Goal: Task Accomplishment & Management: Use online tool/utility

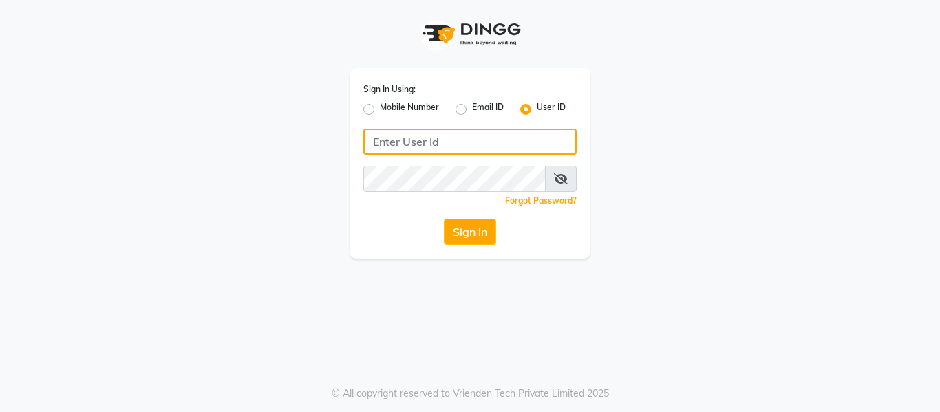
type input "9620411676"
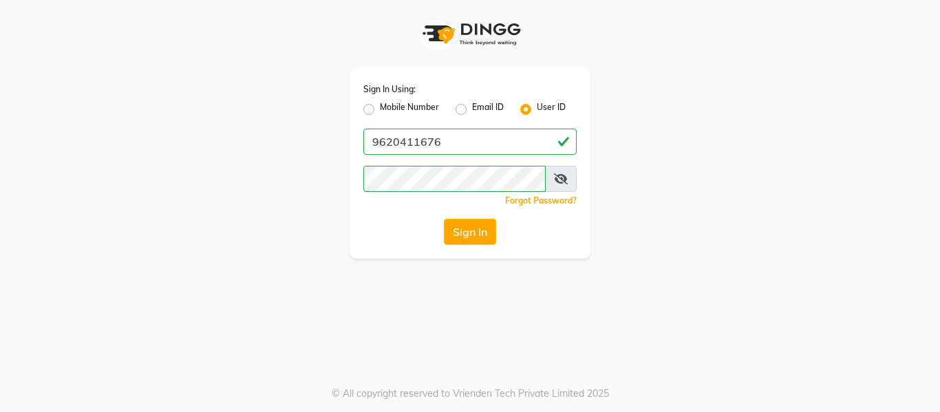
click at [380, 109] on label "Mobile Number" at bounding box center [409, 109] width 59 height 17
click at [380, 109] on input "Mobile Number" at bounding box center [384, 105] width 9 height 9
radio input "true"
radio input "false"
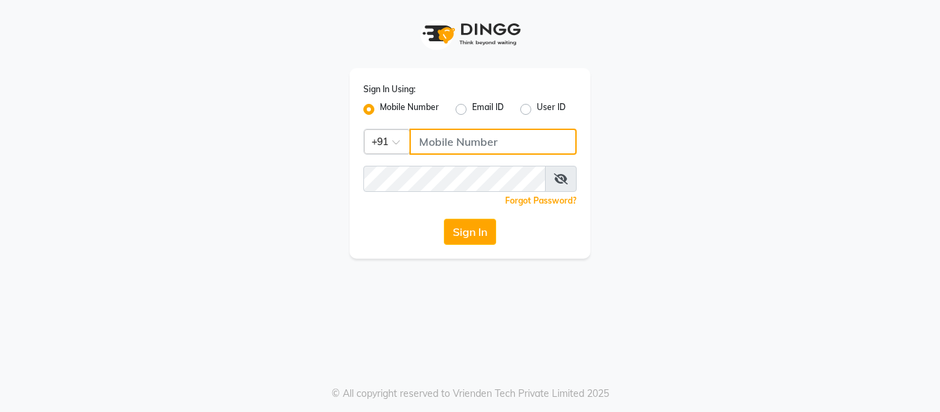
click at [441, 142] on input "Username" at bounding box center [492, 142] width 167 height 26
type input "9036365236"
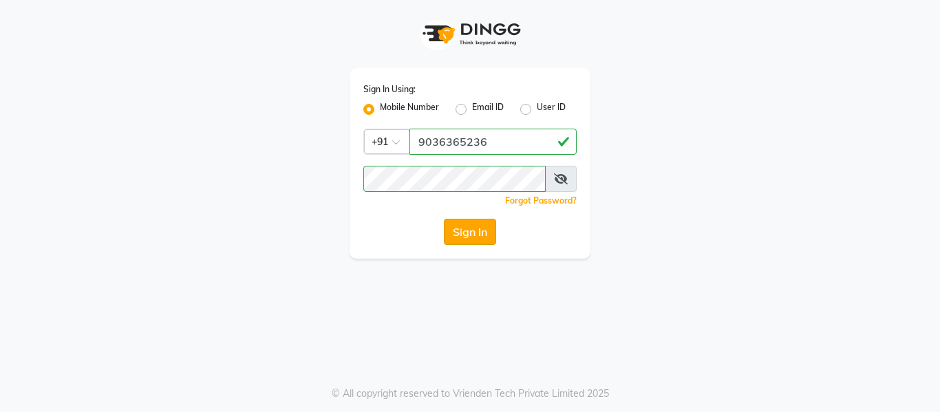
drag, startPoint x: 371, startPoint y: 228, endPoint x: 463, endPoint y: 233, distance: 92.3
click at [463, 233] on div "Sign In" at bounding box center [469, 232] width 213 height 26
click at [463, 233] on button "Sign In" at bounding box center [470, 232] width 52 height 26
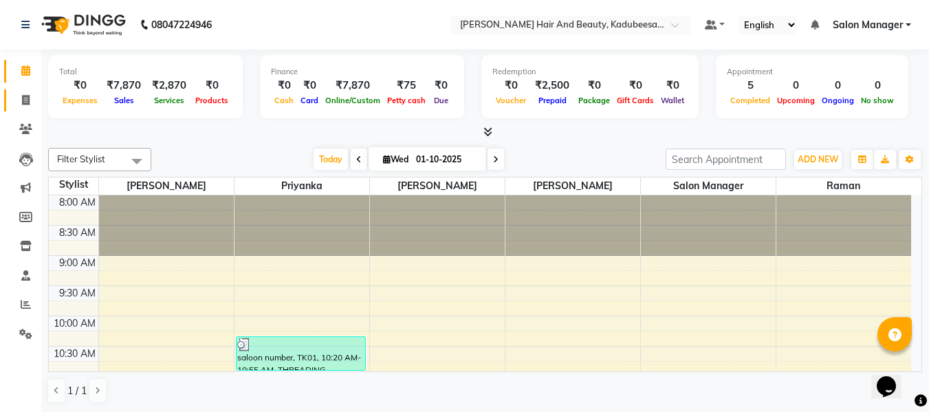
click at [26, 108] on link "Invoice" at bounding box center [20, 100] width 33 height 23
select select "service"
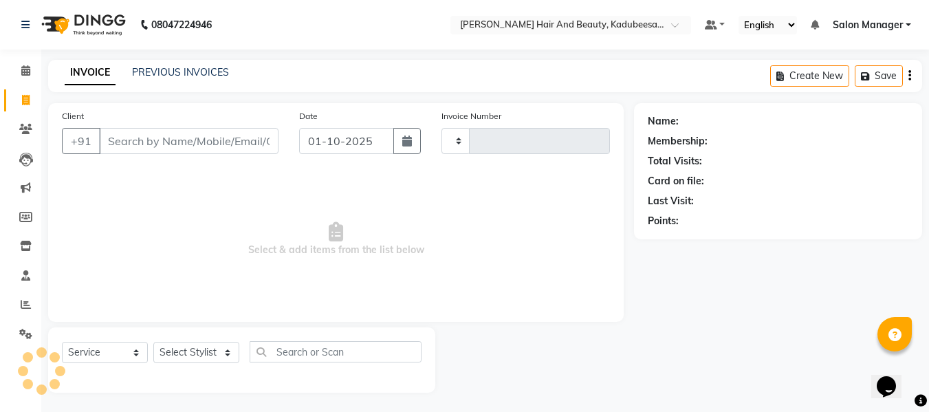
type input "1995"
select select "7013"
click at [158, 148] on input "Client" at bounding box center [189, 141] width 180 height 26
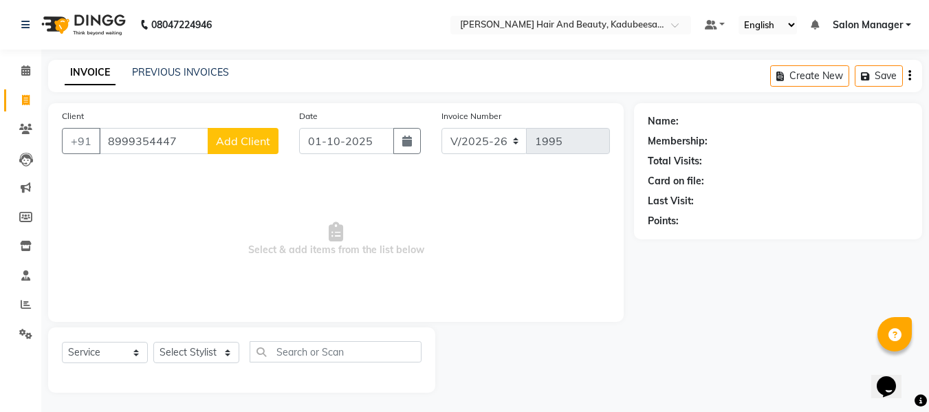
type input "8999354447"
click at [240, 144] on span "Add Client" at bounding box center [243, 141] width 54 height 14
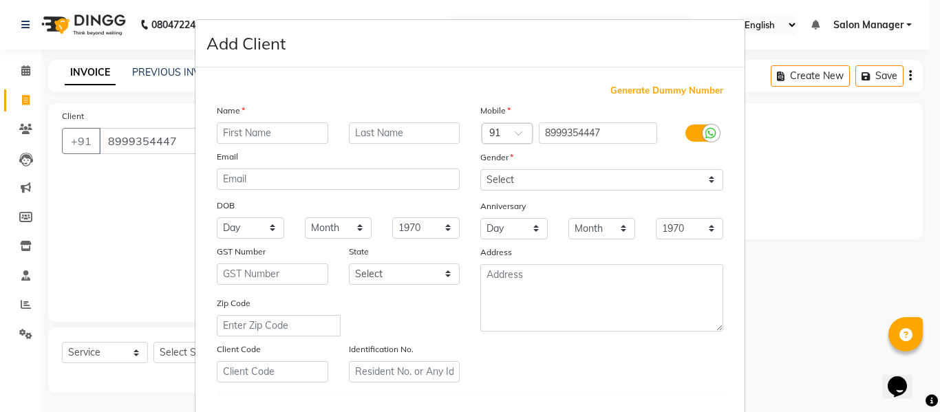
click at [243, 140] on input "text" at bounding box center [272, 132] width 111 height 21
type input "[PERSON_NAME]"
click at [497, 173] on select "Select [DEMOGRAPHIC_DATA] [DEMOGRAPHIC_DATA] Other Prefer Not To Say" at bounding box center [601, 179] width 243 height 21
select select "[DEMOGRAPHIC_DATA]"
click at [480, 169] on select "Select [DEMOGRAPHIC_DATA] [DEMOGRAPHIC_DATA] Other Prefer Not To Say" at bounding box center [601, 179] width 243 height 21
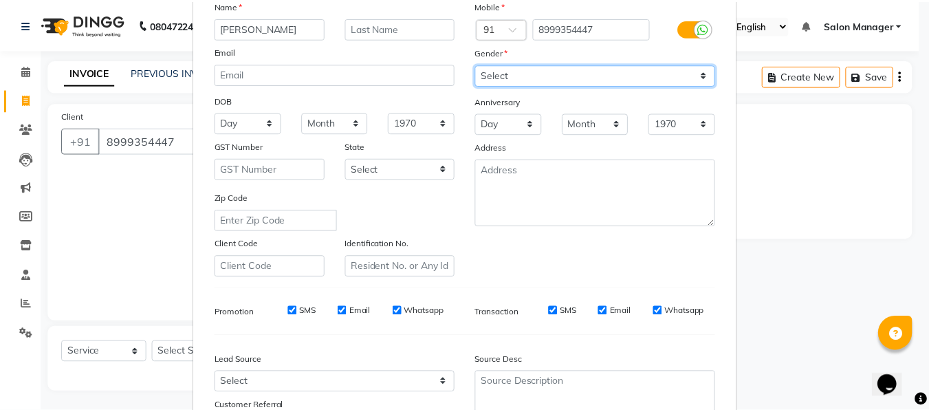
scroll to position [206, 0]
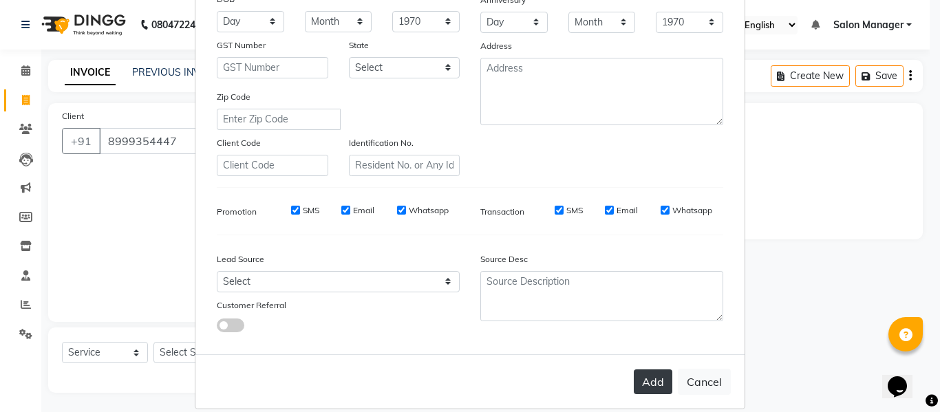
click at [655, 375] on button "Add" at bounding box center [653, 381] width 39 height 25
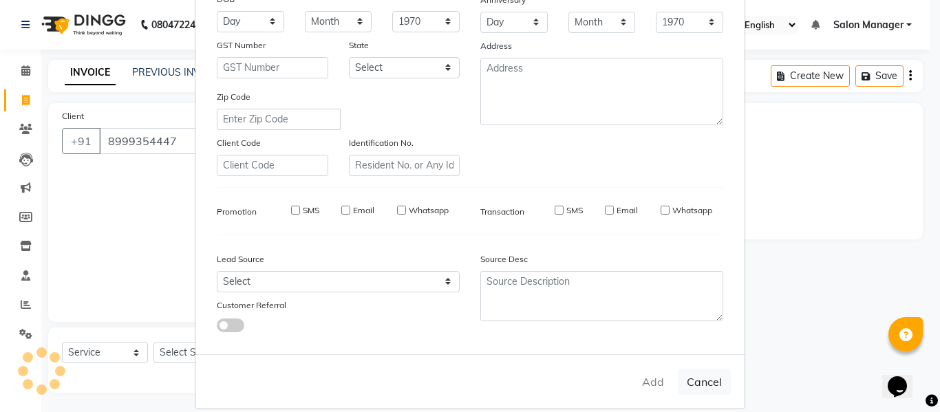
select select
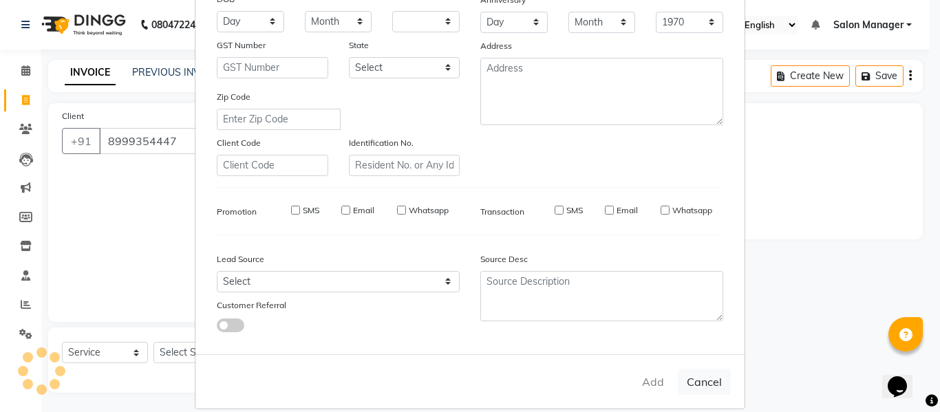
select select
checkbox input "false"
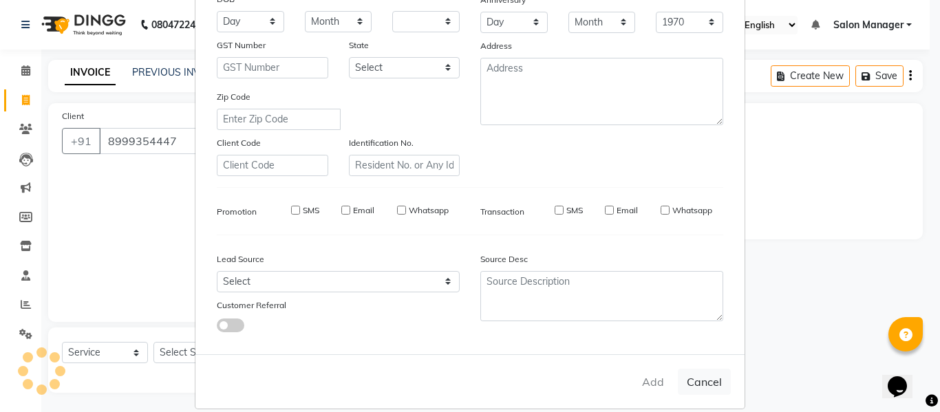
checkbox input "false"
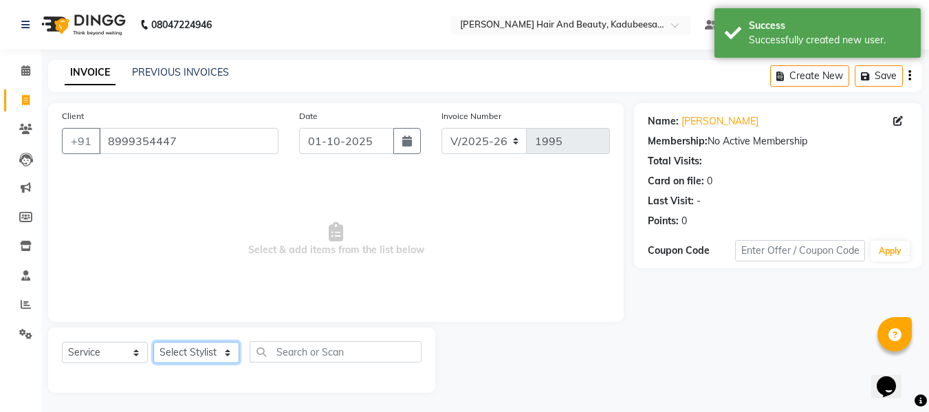
click at [193, 345] on select "Select Stylist [PERSON_NAME] priyanka raman Salon Manager [PERSON_NAME]" at bounding box center [196, 352] width 86 height 21
select select "68037"
click at [153, 342] on select "Select Stylist [PERSON_NAME] priyanka raman Salon Manager [PERSON_NAME]" at bounding box center [196, 352] width 86 height 21
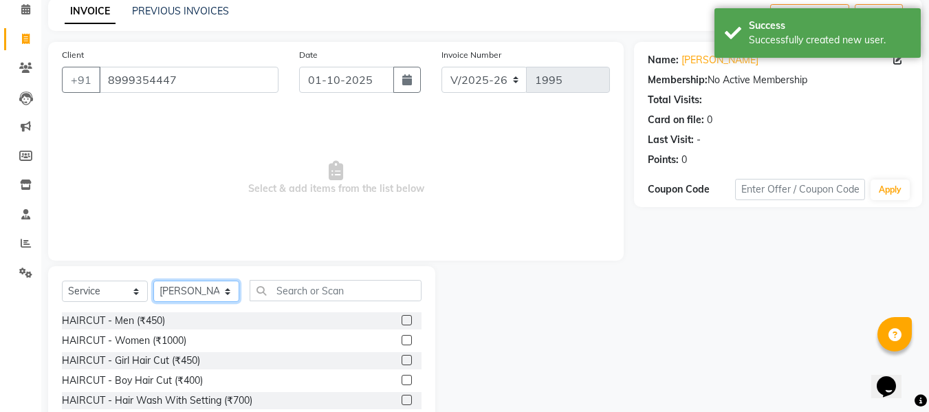
scroll to position [139, 0]
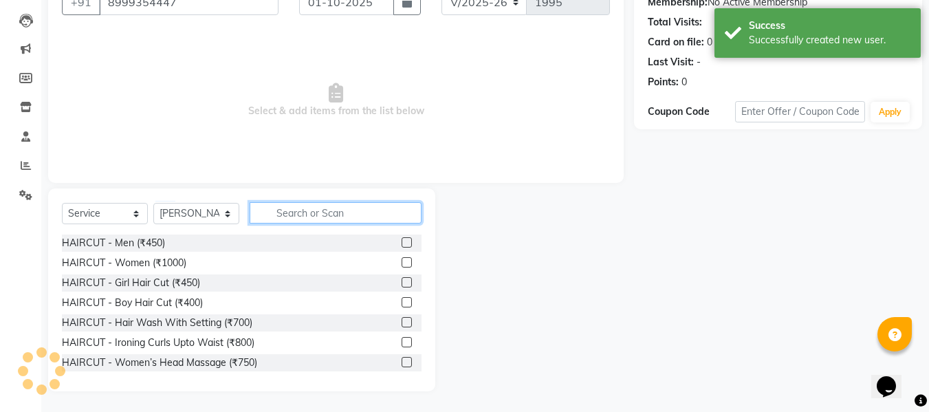
click at [293, 209] on input "text" at bounding box center [336, 212] width 172 height 21
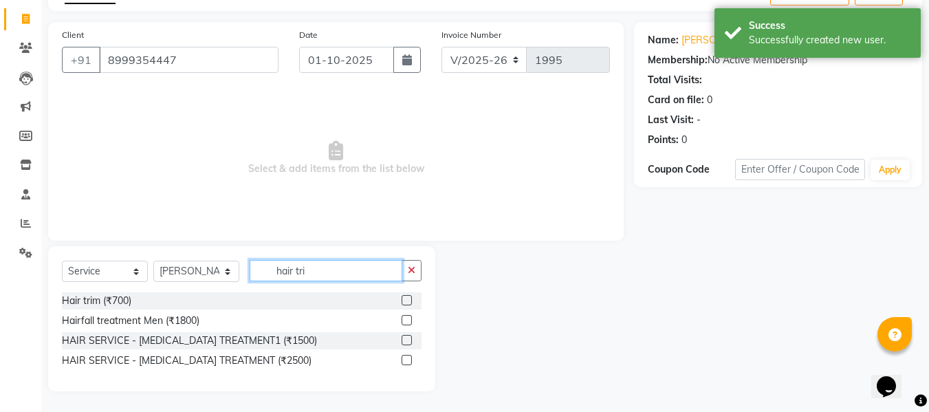
scroll to position [21, 0]
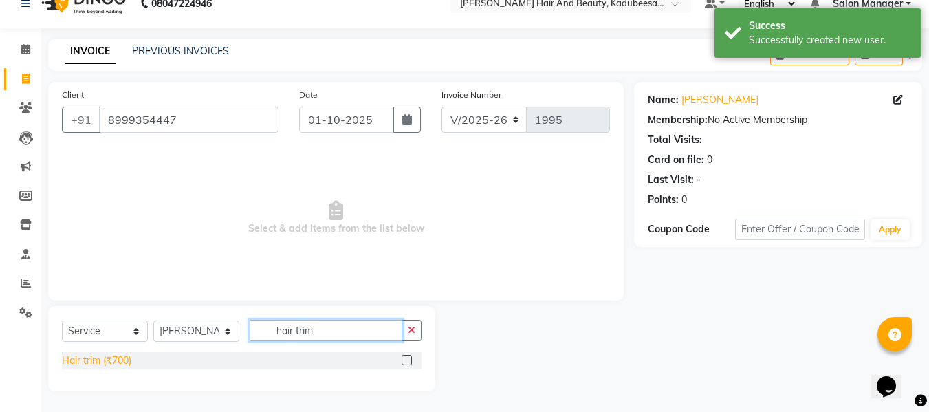
type input "hair trim"
click at [105, 357] on div "Hair trim (₹700)" at bounding box center [96, 361] width 69 height 14
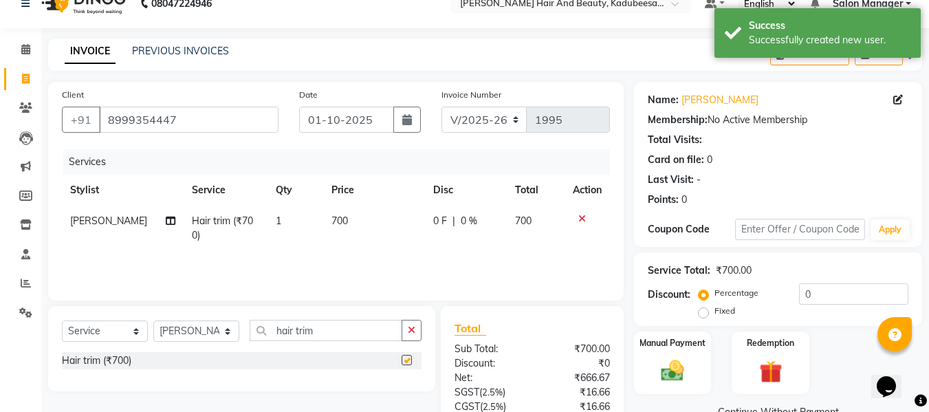
checkbox input "false"
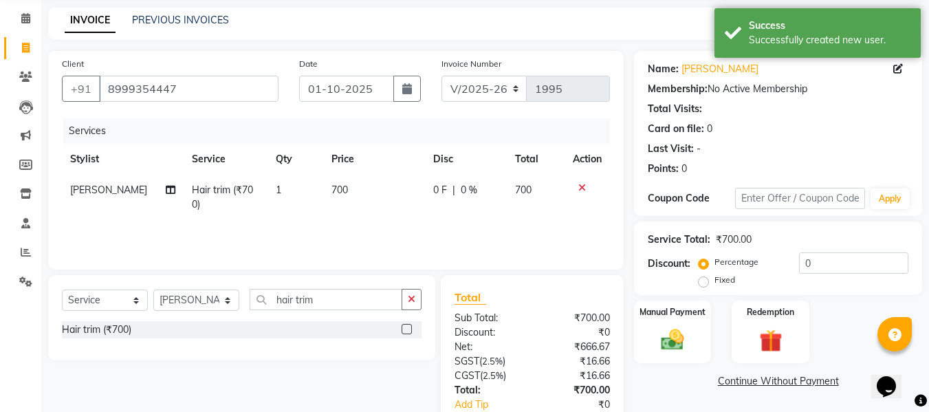
scroll to position [138, 0]
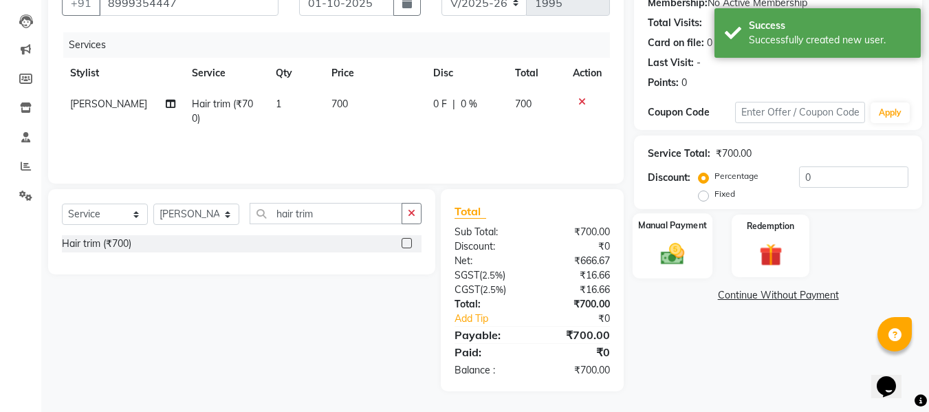
click at [667, 265] on img at bounding box center [673, 254] width 39 height 28
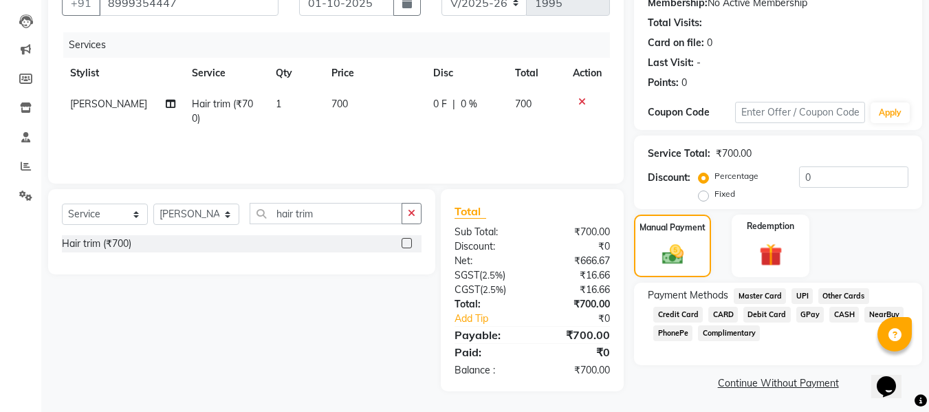
click at [804, 290] on span "UPI" at bounding box center [802, 296] width 21 height 16
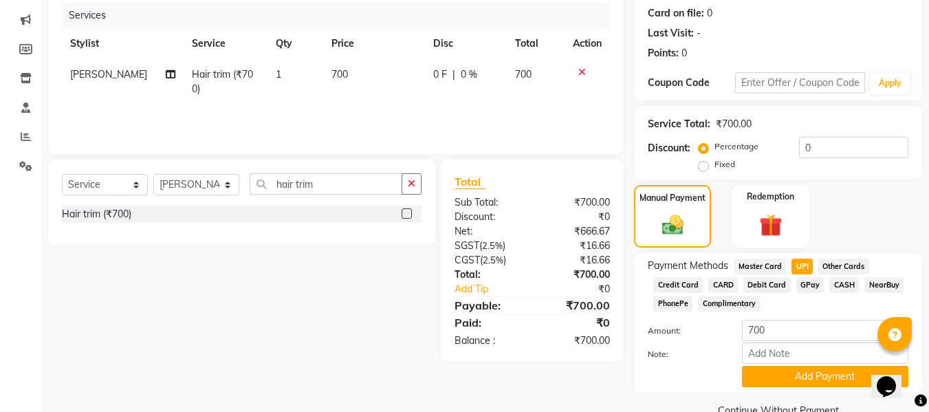
scroll to position [197, 0]
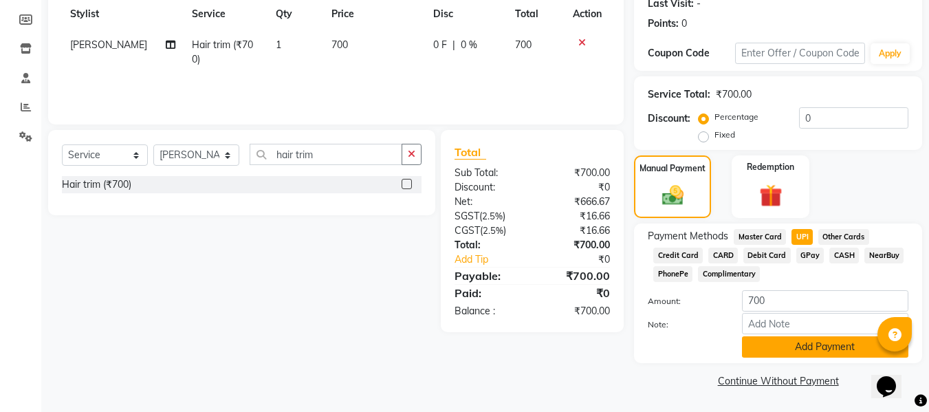
click at [834, 348] on button "Add Payment" at bounding box center [825, 346] width 166 height 21
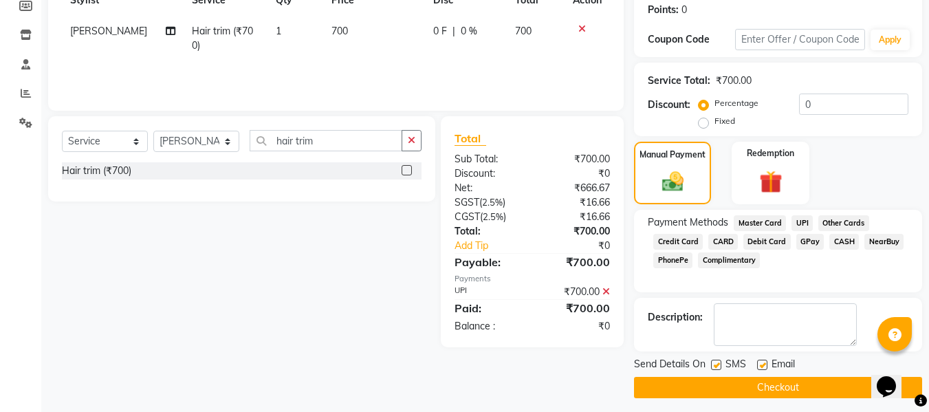
scroll to position [218, 0]
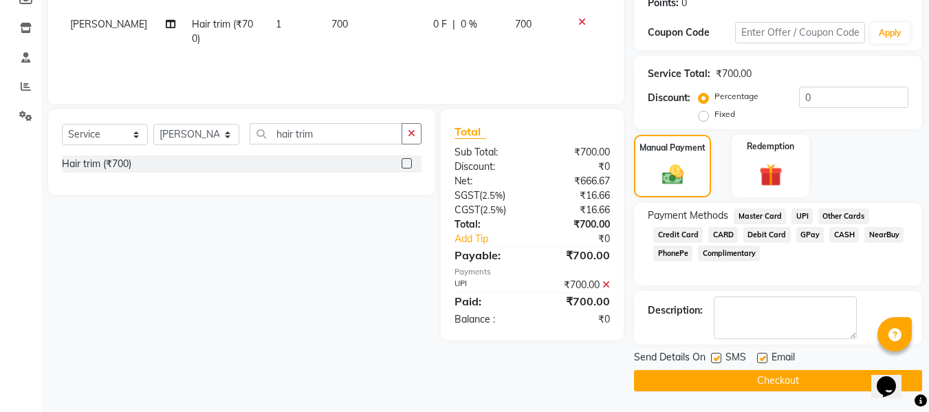
click at [830, 388] on button "Checkout" at bounding box center [778, 380] width 288 height 21
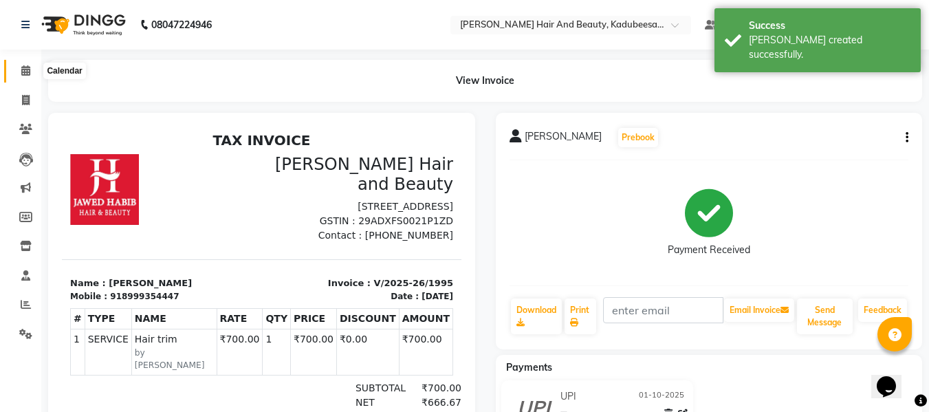
click at [33, 71] on span at bounding box center [26, 71] width 24 height 16
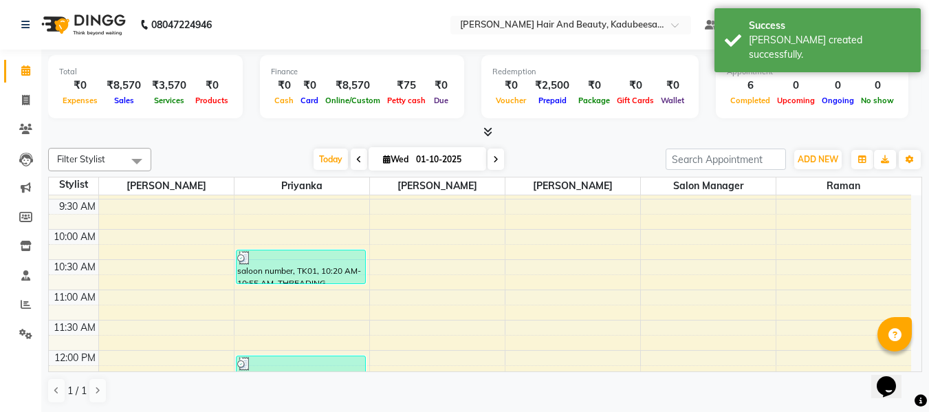
scroll to position [206, 0]
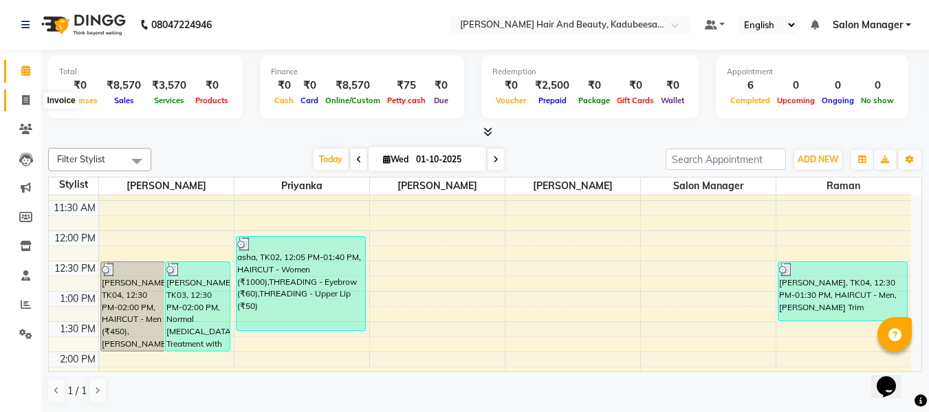
click at [17, 96] on span at bounding box center [26, 101] width 24 height 16
select select "service"
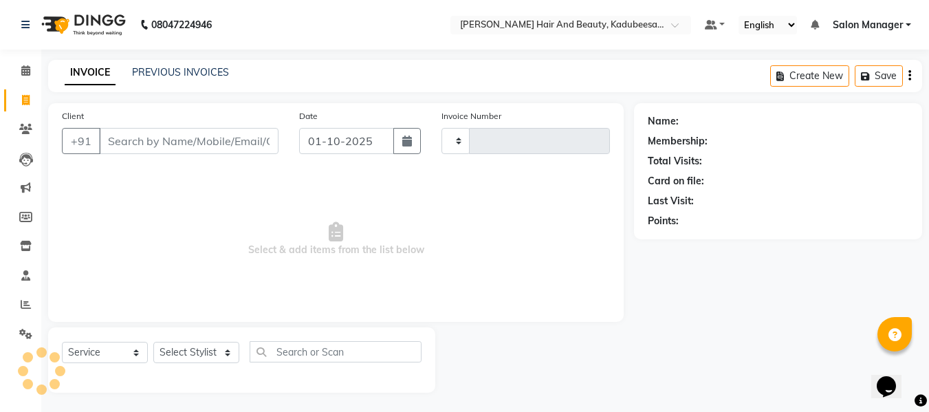
type input "1996"
select select "7013"
click at [31, 69] on span at bounding box center [26, 71] width 24 height 16
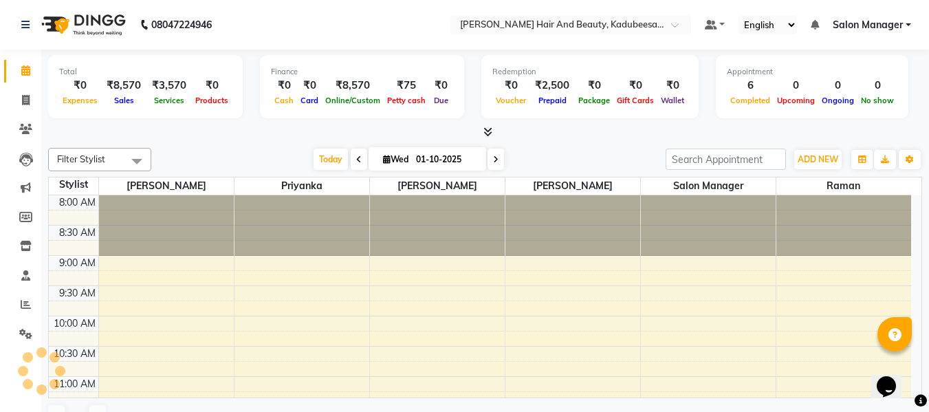
scroll to position [485, 0]
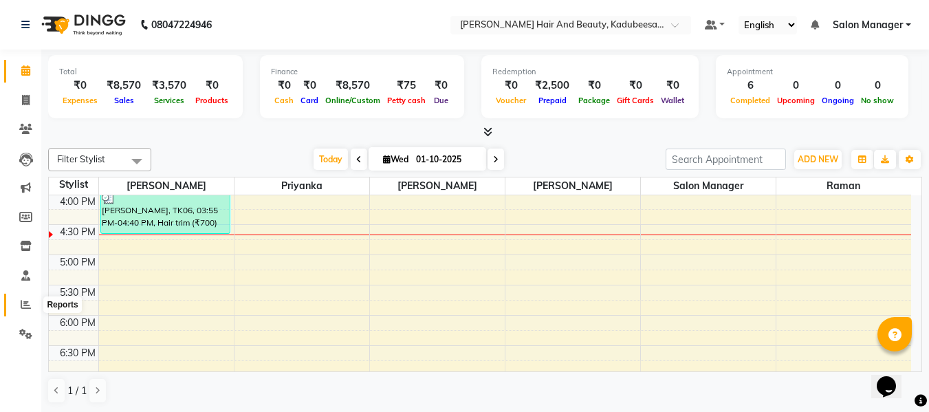
click at [30, 305] on icon at bounding box center [26, 304] width 10 height 10
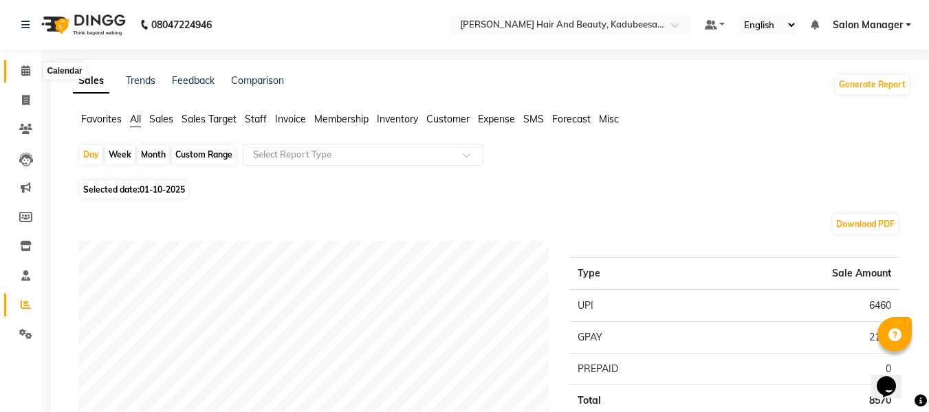
click at [23, 72] on icon at bounding box center [25, 70] width 9 height 10
